Goal: Find contact information: Find contact information

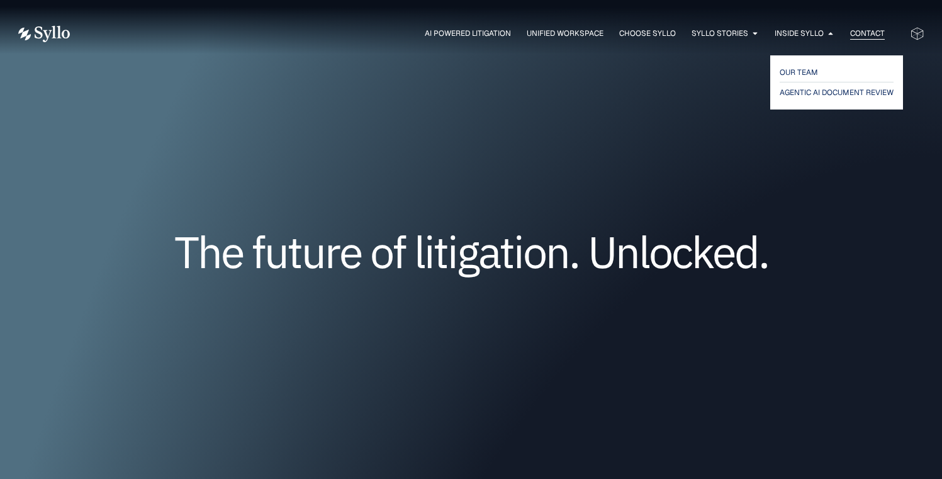
click at [865, 35] on span "Contact" at bounding box center [867, 33] width 35 height 11
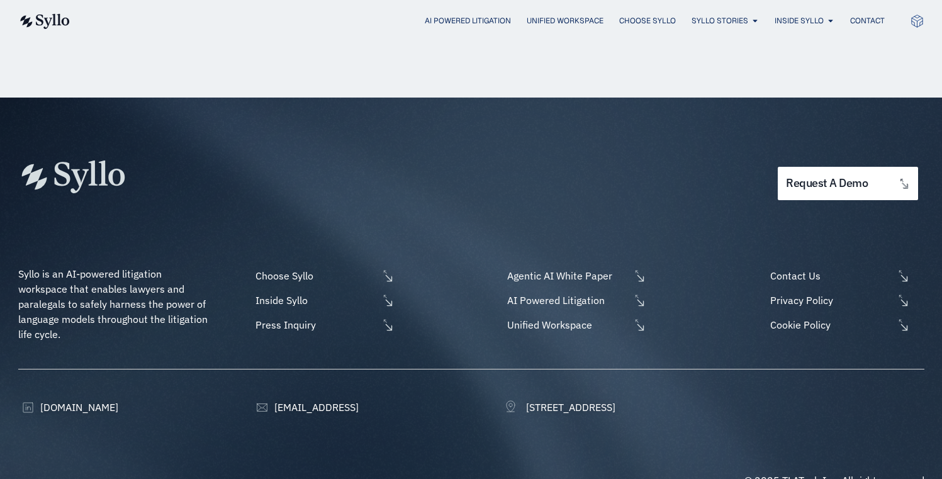
scroll to position [777, 0]
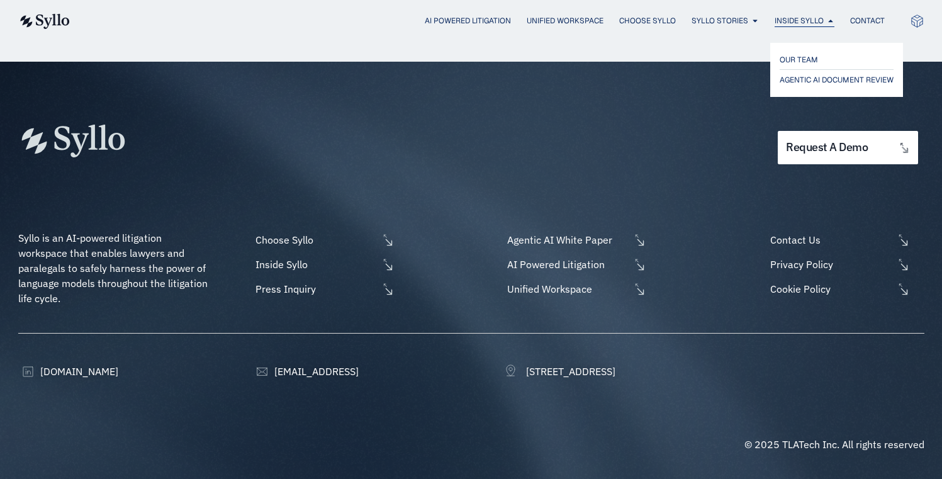
click at [792, 19] on span "Inside Syllo" at bounding box center [799, 20] width 49 height 11
